Goal: Contribute content: Add original content to the website for others to see

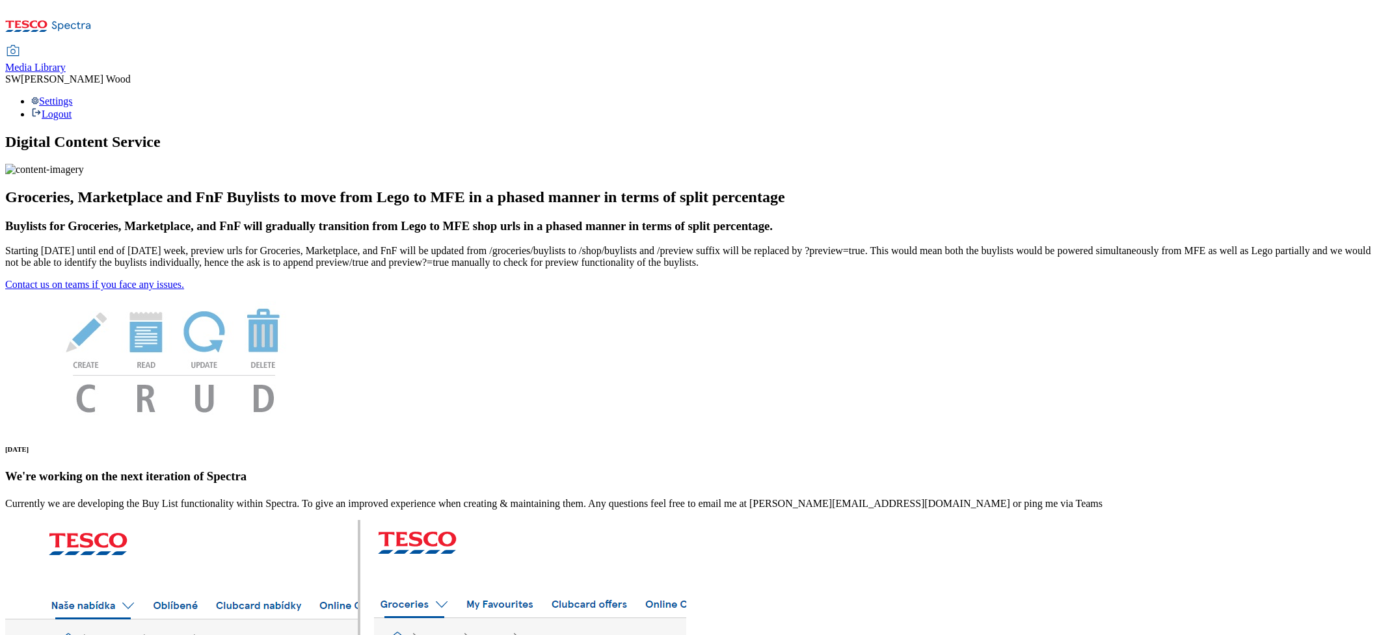
click at [66, 62] on span "Media Library" at bounding box center [35, 67] width 60 height 11
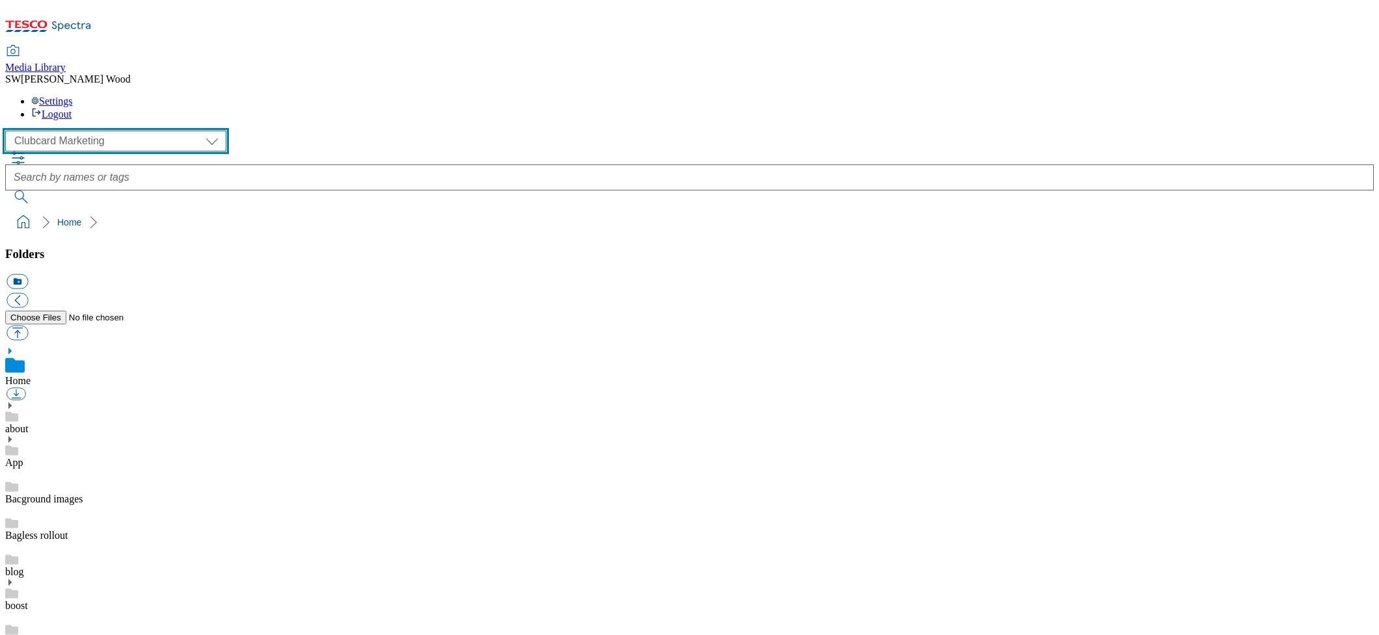
select select "flare-ghs-mktg"
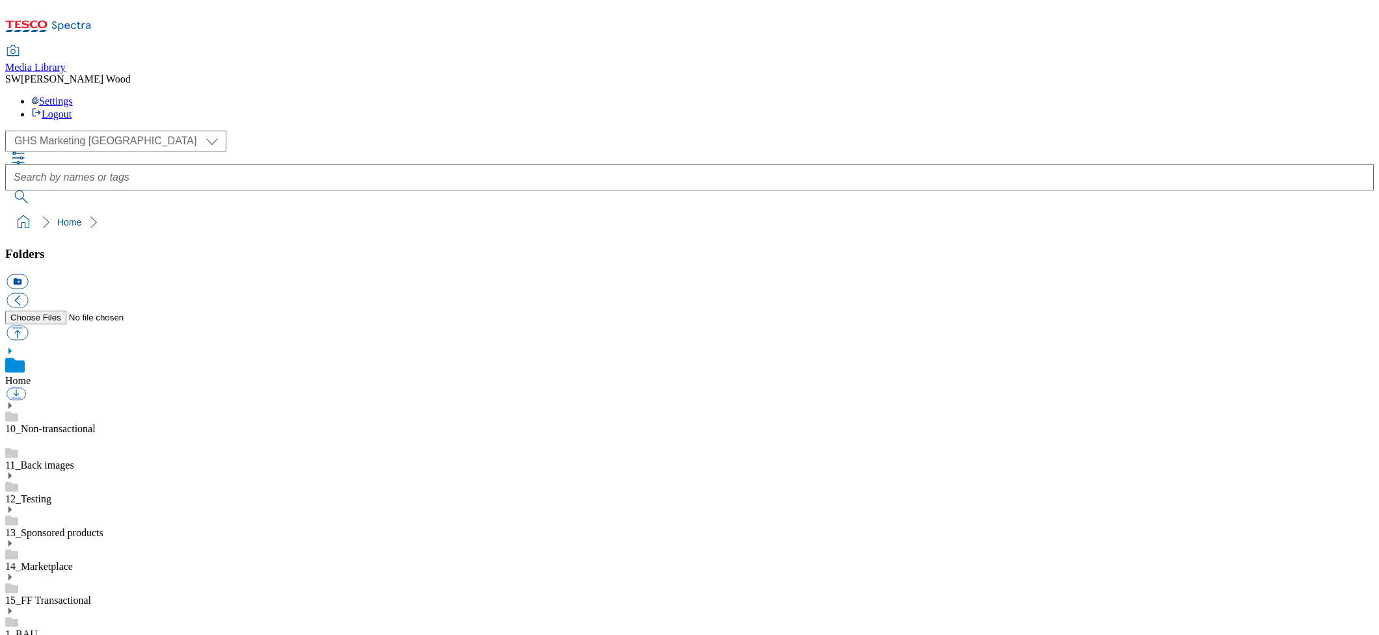
click at [38, 629] on link "1_BAU" at bounding box center [21, 634] width 33 height 11
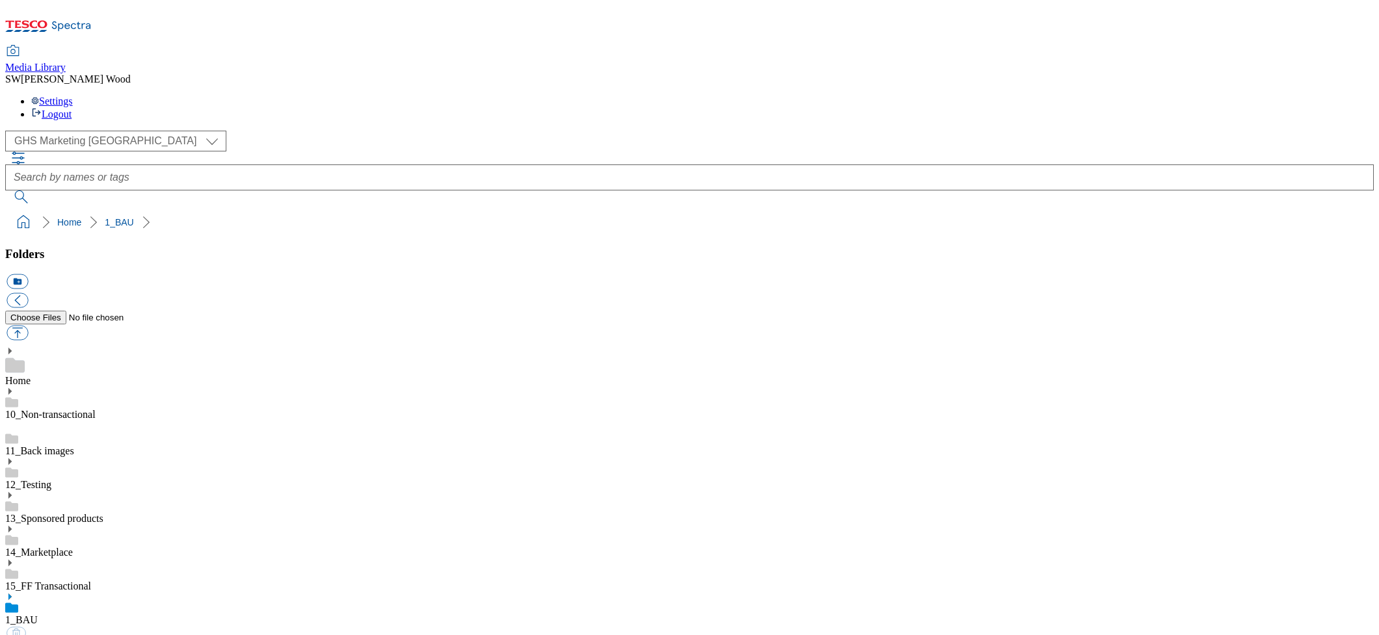
click at [12, 594] on use at bounding box center [9, 597] width 3 height 7
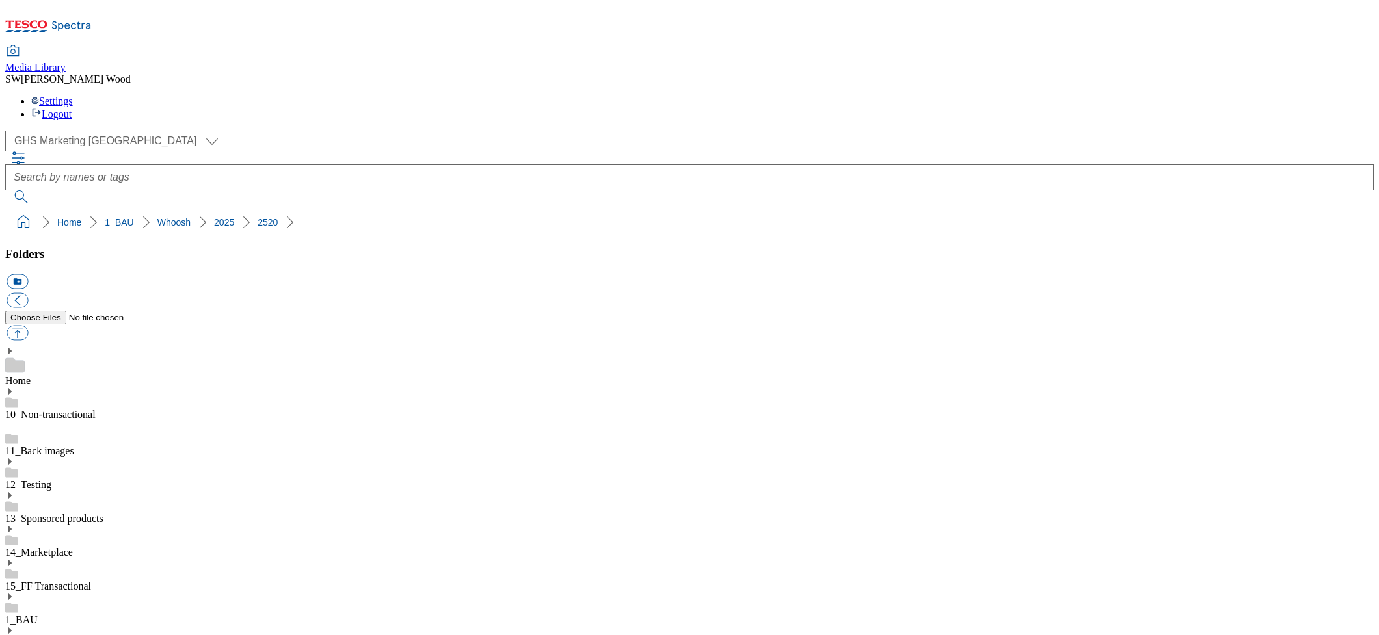
click at [28, 274] on button "icon_new_folder" at bounding box center [17, 281] width 21 height 15
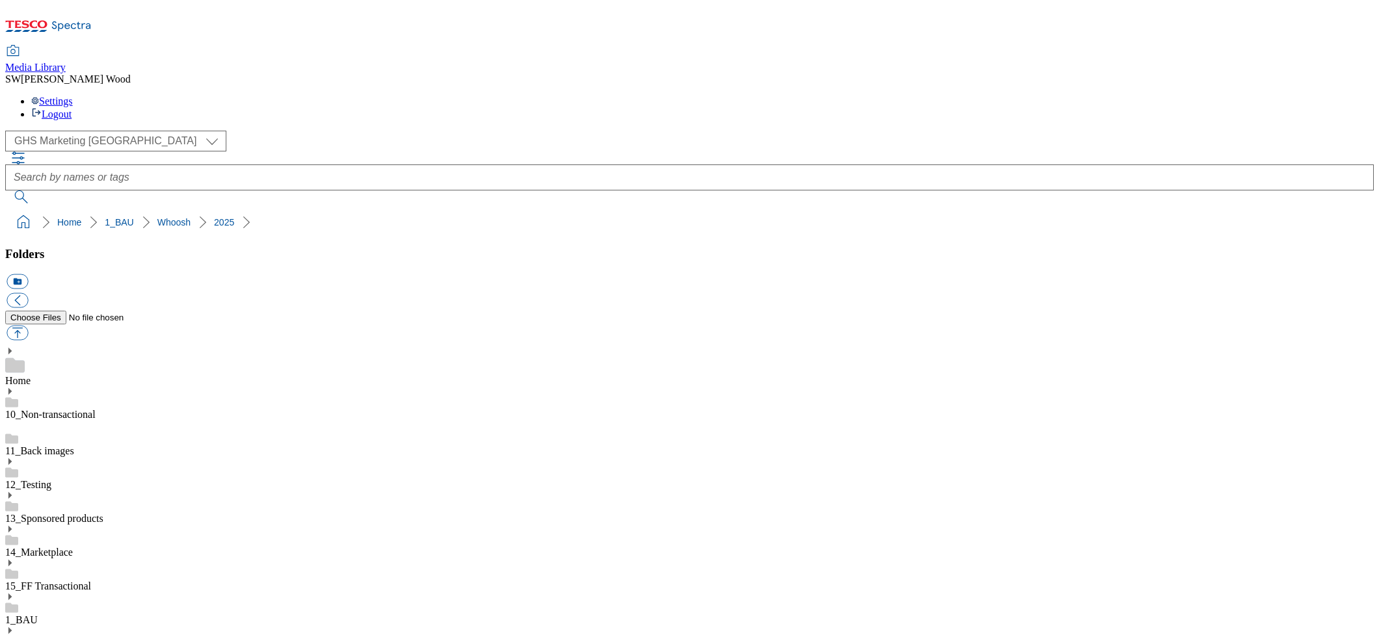
paste input "2525-WF-388074-KIND"
type input "2525-WF-388074-KIND"
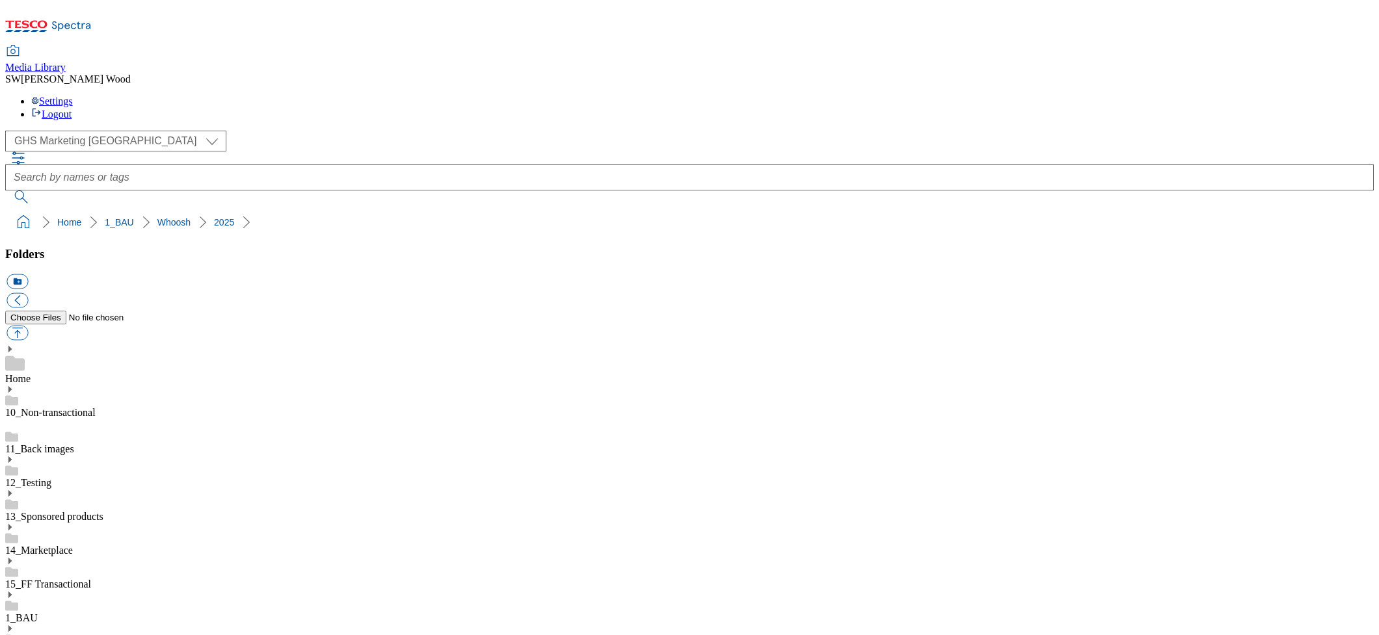
scroll to position [711, 0]
click at [28, 326] on button "button" at bounding box center [17, 333] width 21 height 15
type input "C:\fakepath\2525-WF-388074-KIND-BLthumb.jpg"
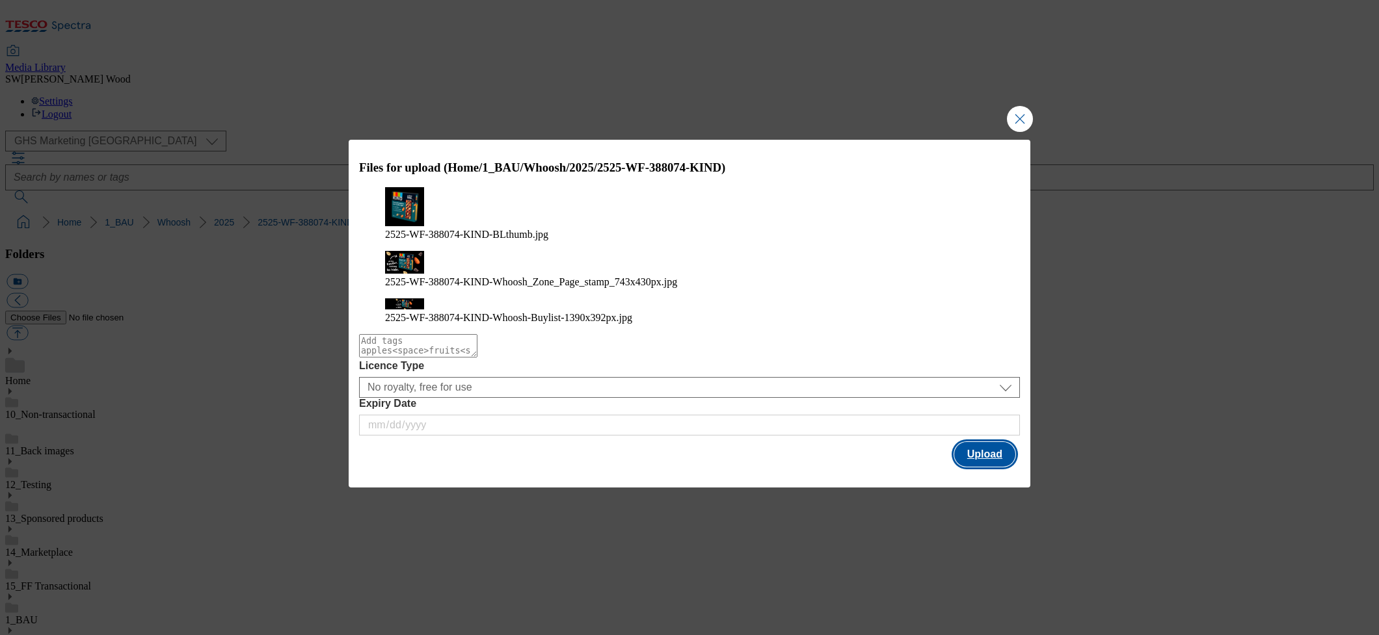
click at [991, 442] on button "Upload" at bounding box center [984, 454] width 61 height 25
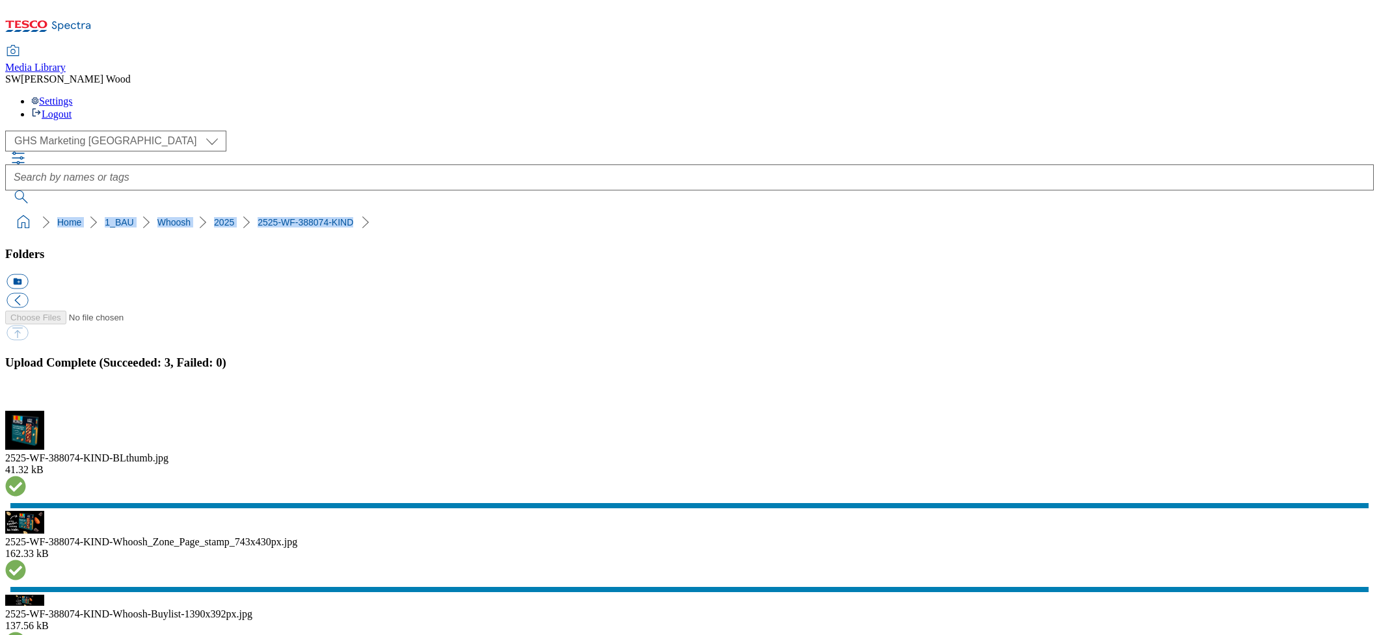
drag, startPoint x: 211, startPoint y: 124, endPoint x: 5, endPoint y: 127, distance: 206.2
click at [5, 210] on nav "Home 1_BAU Whoosh 2025 2525-WF-388074-KIND" at bounding box center [689, 222] width 1369 height 25
